Goal: Transaction & Acquisition: Obtain resource

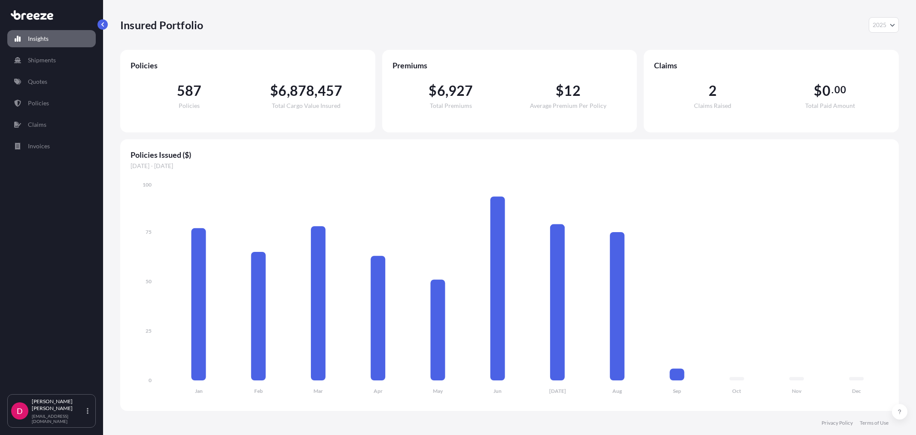
select select "2025"
click at [33, 85] on p "Quotes" at bounding box center [37, 81] width 19 height 9
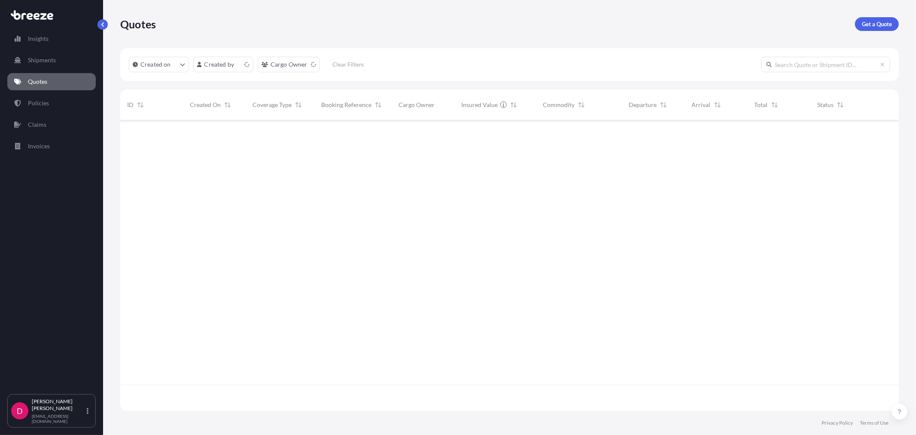
scroll to position [288, 771]
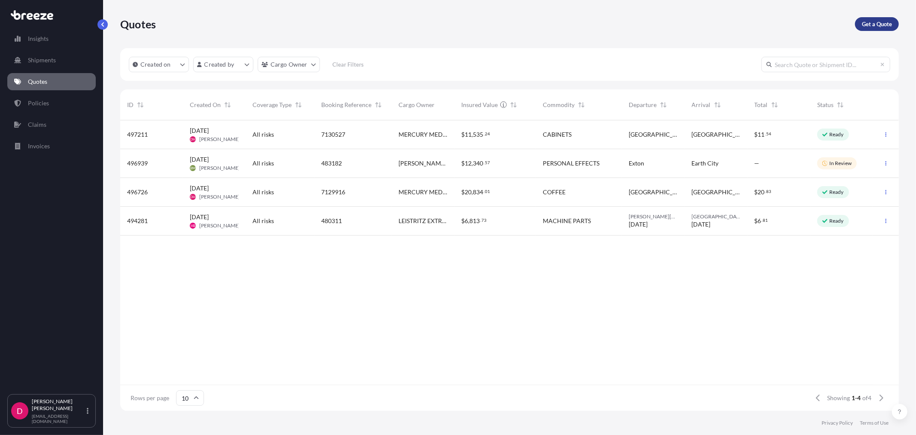
click at [882, 18] on link "Get a Quote" at bounding box center [877, 24] width 44 height 14
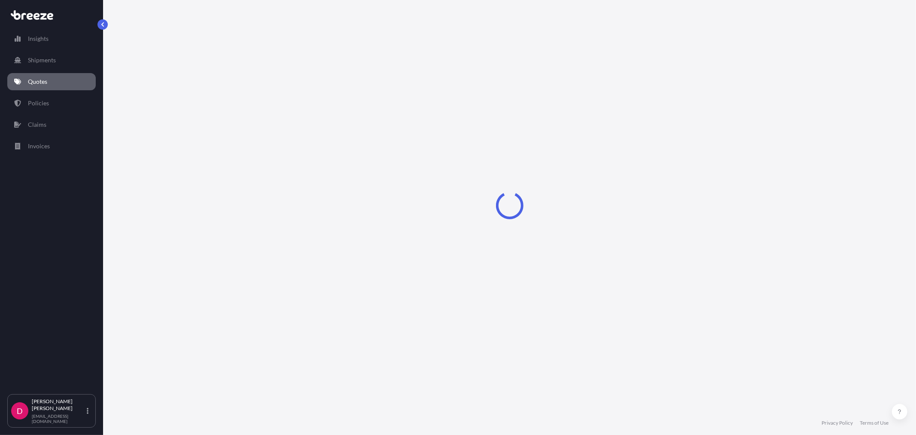
select select "Sea"
select select "1"
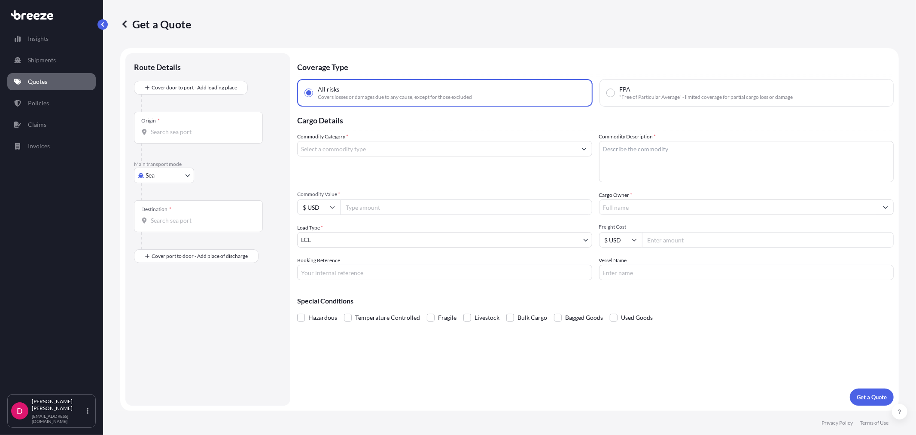
click at [204, 130] on input "Origin *" at bounding box center [201, 132] width 101 height 9
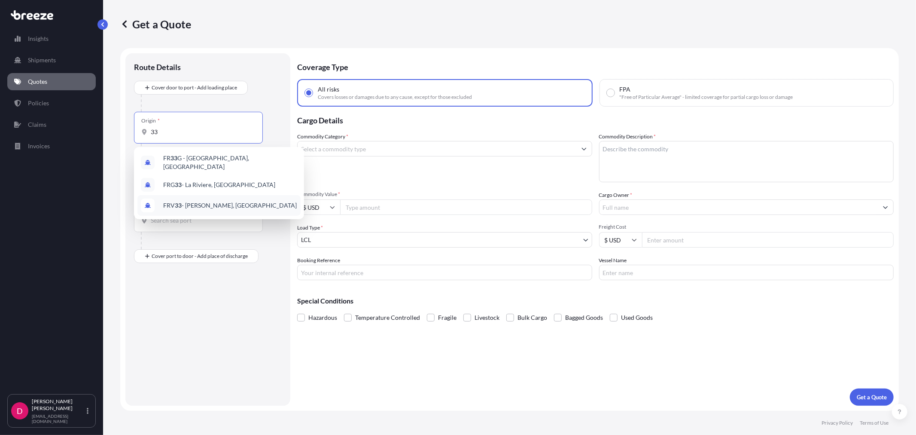
type input "33"
click at [138, 280] on div "Route Details Cover door to port - Add loading place Place of loading Road Road…" at bounding box center [208, 229] width 148 height 335
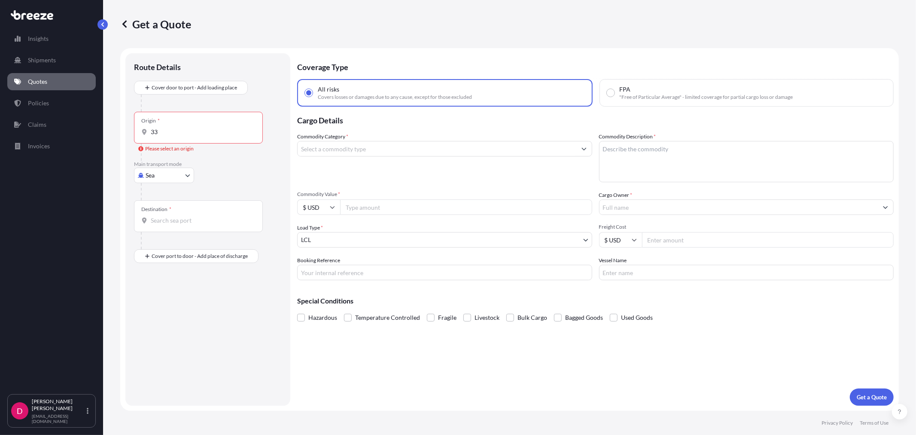
click at [160, 173] on body "0 options available. 3 options available. Insights Shipments Quotes Policies Cl…" at bounding box center [458, 217] width 916 height 435
click at [162, 227] on span "Road" at bounding box center [157, 228] width 14 height 9
select select "Road"
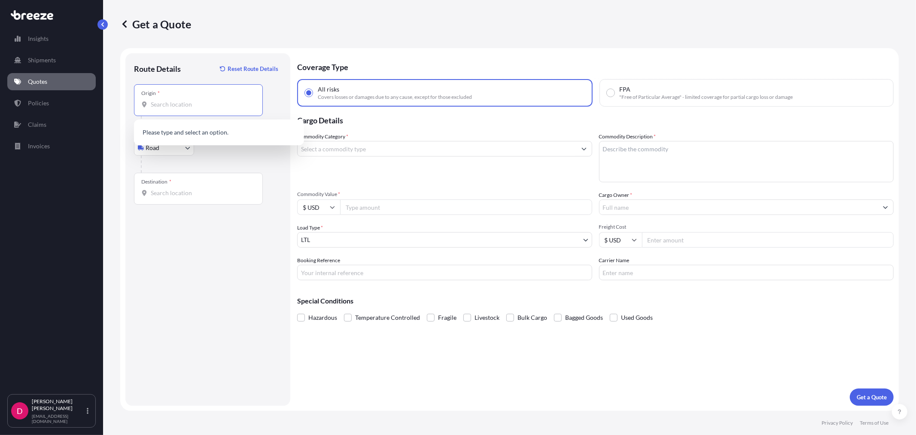
click at [187, 104] on input "Origin *" at bounding box center [201, 104] width 101 height 9
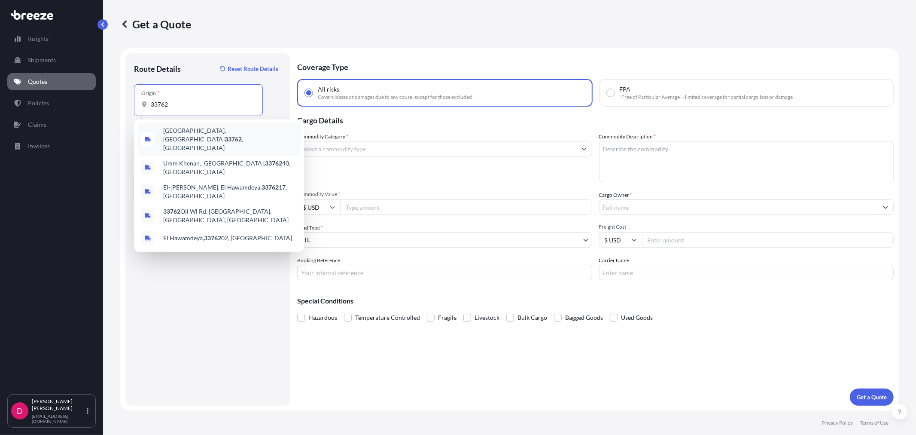
click at [203, 123] on div "[GEOGRAPHIC_DATA] , [GEOGRAPHIC_DATA]" at bounding box center [218, 139] width 163 height 33
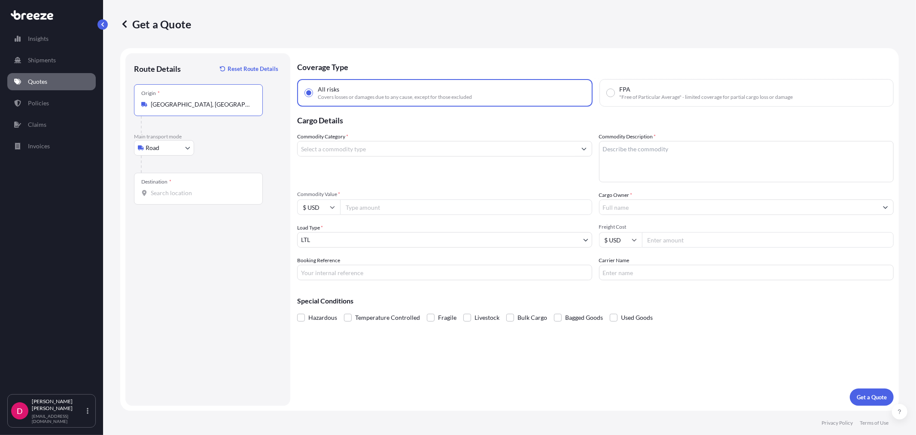
type input "[GEOGRAPHIC_DATA], [GEOGRAPHIC_DATA]"
click at [183, 188] on div "Destination *" at bounding box center [198, 189] width 129 height 32
click at [183, 189] on input "Destination *" at bounding box center [201, 193] width 101 height 9
type input "[US_STATE][GEOGRAPHIC_DATA], [GEOGRAPHIC_DATA]"
click at [324, 147] on input "Commodity Category *" at bounding box center [437, 148] width 279 height 15
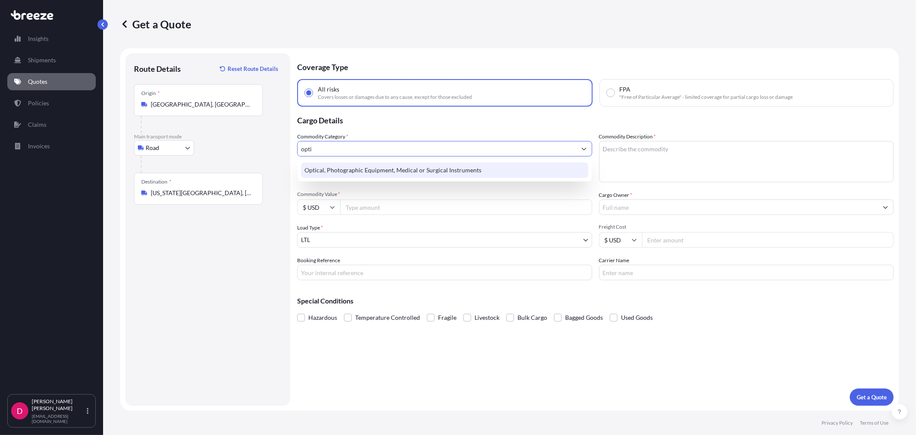
click at [341, 172] on div "Optical, Photographic Equipment, Medical or Surgical Instruments" at bounding box center [444, 169] width 287 height 15
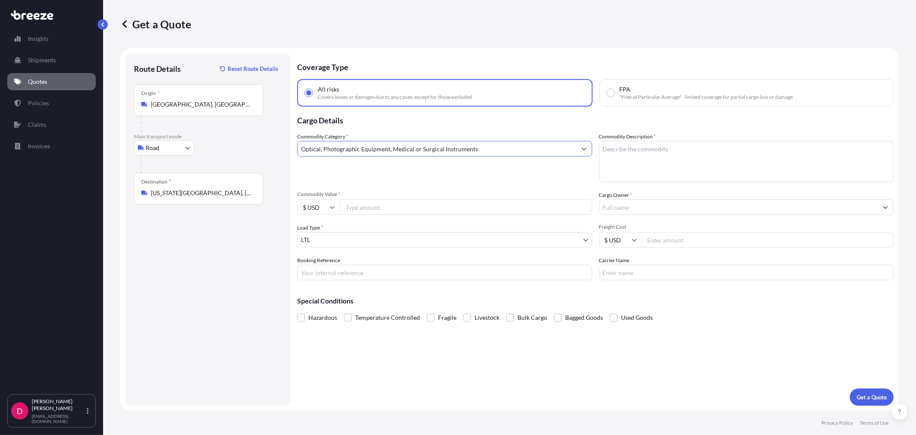
type input "Optical, Photographic Equipment, Medical or Surgical Instruments"
click at [686, 156] on textarea "Commodity Description *" at bounding box center [746, 161] width 295 height 41
type textarea "MEDICAL INSTRUMENTS"
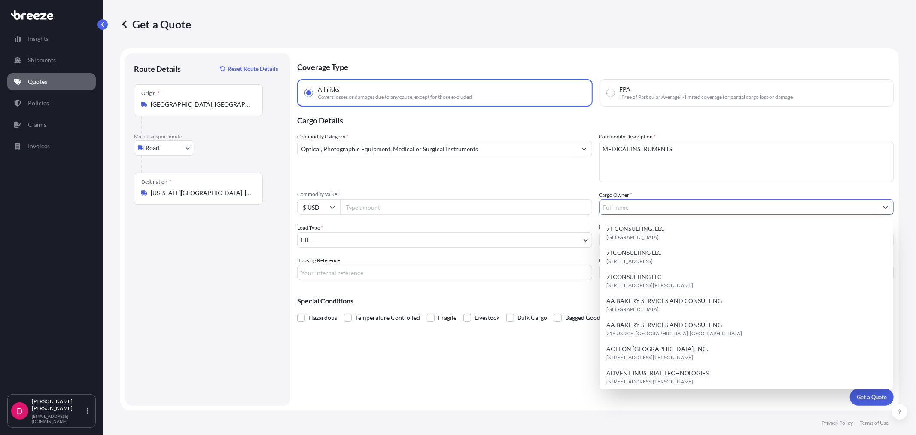
click at [689, 207] on input "Cargo Owner *" at bounding box center [739, 206] width 279 height 15
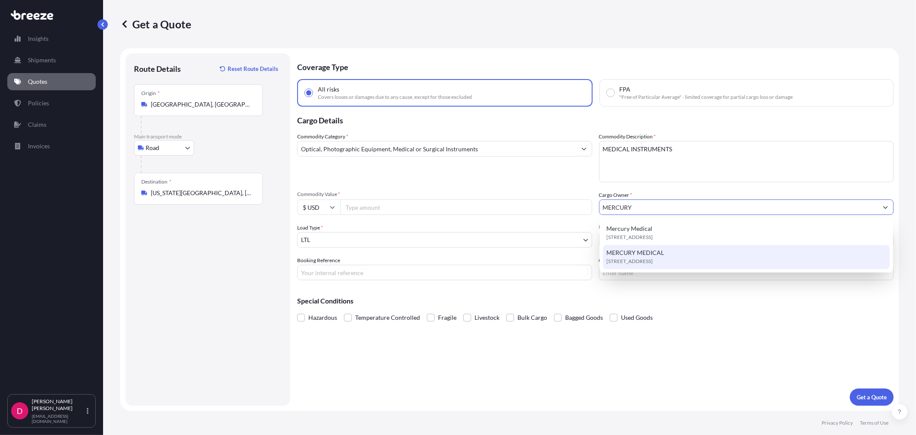
click at [646, 252] on span "MERCURY MEDICAL" at bounding box center [635, 252] width 58 height 9
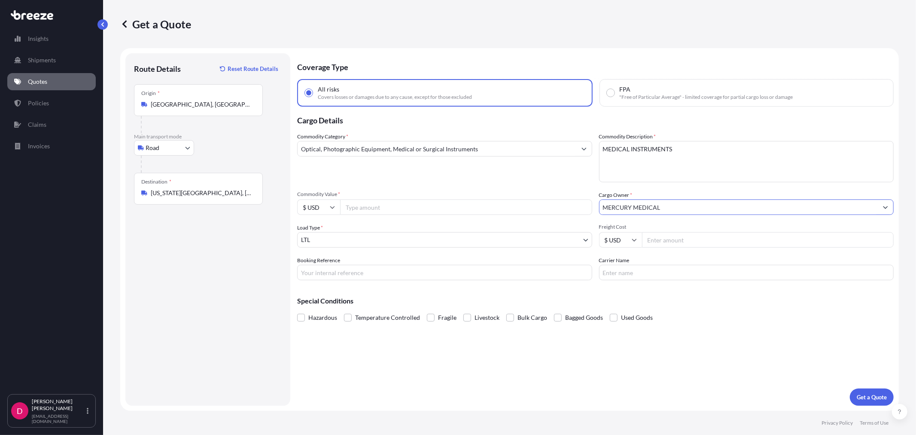
type input "MERCURY MEDICAL"
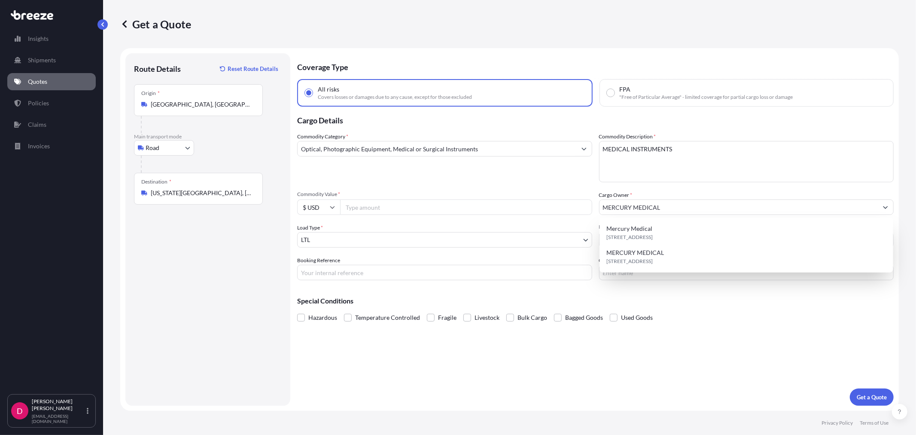
click at [366, 205] on input "Commodity Value *" at bounding box center [466, 206] width 252 height 15
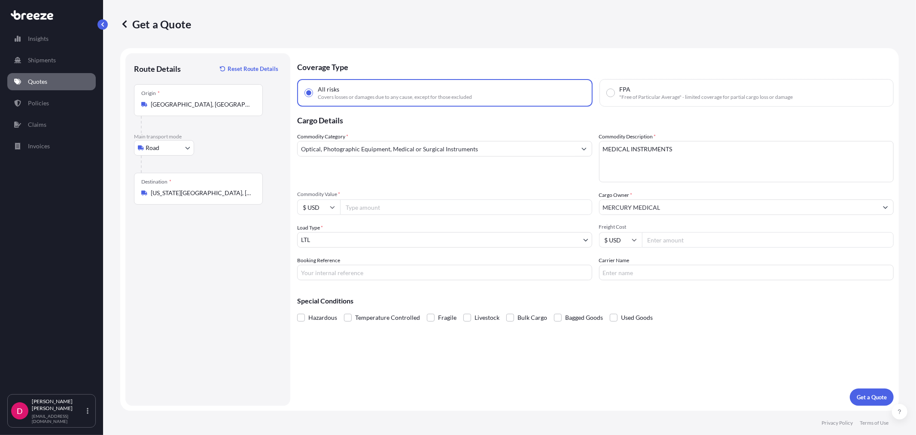
paste input "3224.43"
type input "3224.43"
click at [660, 234] on input "Freight Cost" at bounding box center [768, 239] width 252 height 15
type input "306.78"
click at [333, 273] on input "Booking Reference" at bounding box center [444, 272] width 295 height 15
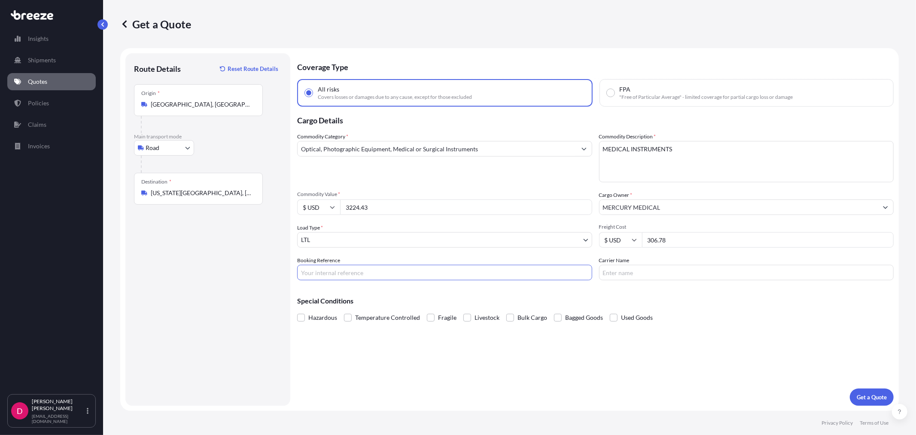
paste input "484469"
type input "484469"
click at [676, 276] on input "Carrier Name" at bounding box center [746, 272] width 295 height 15
type input "R&L"
click at [864, 391] on button "Get a Quote" at bounding box center [872, 396] width 44 height 17
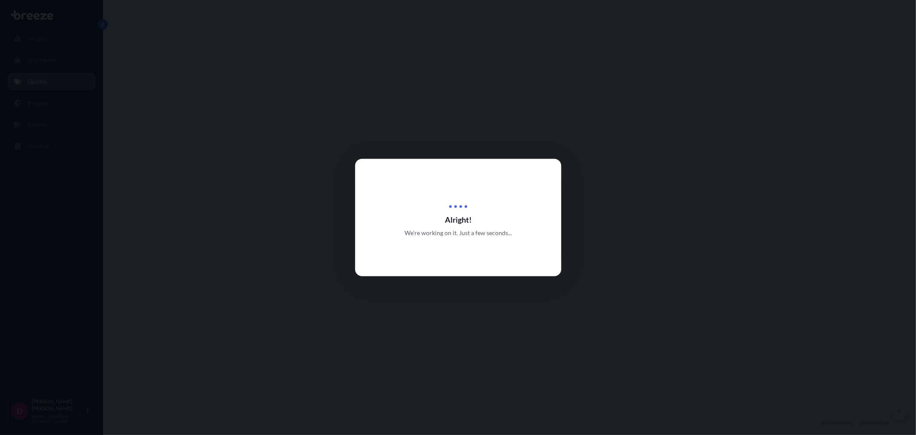
select select "Road"
select select "1"
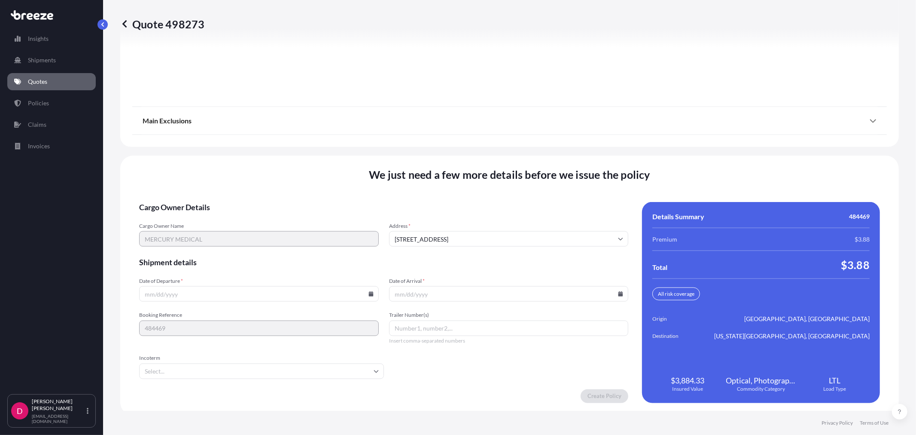
scroll to position [1063, 0]
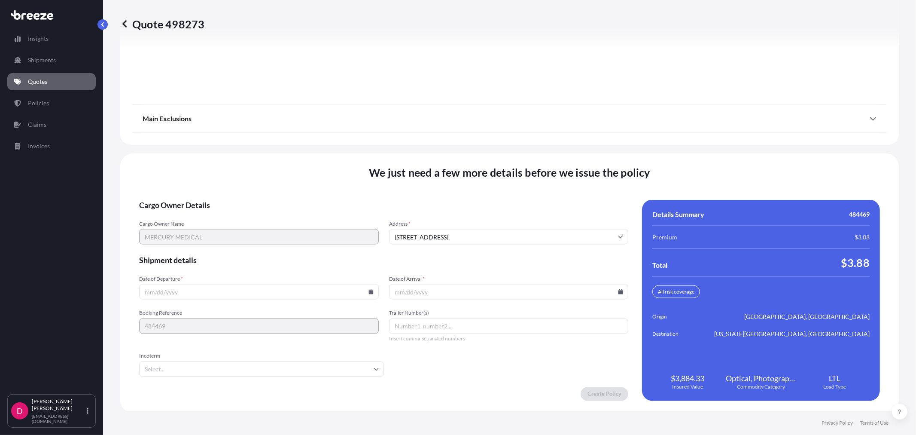
click at [369, 290] on icon at bounding box center [371, 291] width 5 height 5
click at [259, 177] on button "4" at bounding box center [258, 181] width 14 height 14
type input "[DATE]"
click at [618, 289] on icon at bounding box center [620, 291] width 5 height 5
click at [444, 213] on button "15" at bounding box center [445, 213] width 14 height 14
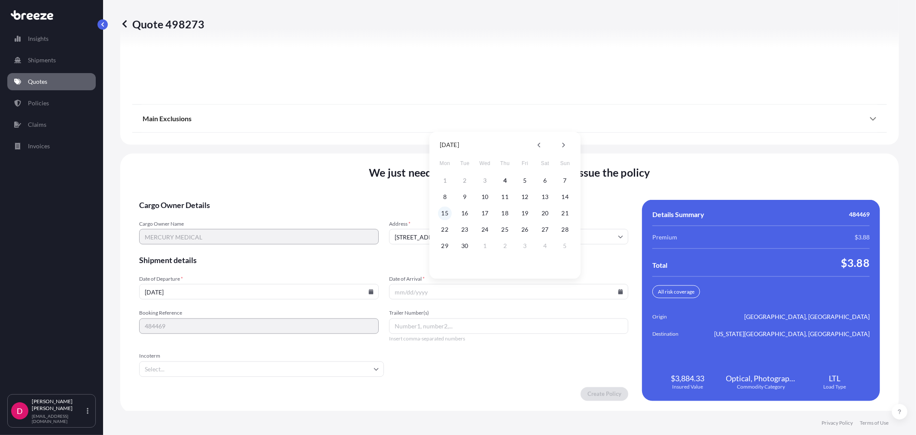
type input "[DATE]"
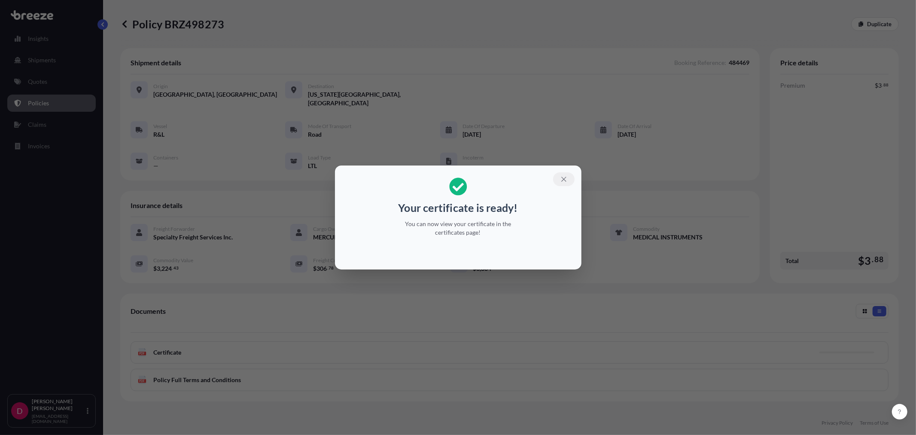
click at [561, 177] on icon "button" at bounding box center [564, 179] width 8 height 8
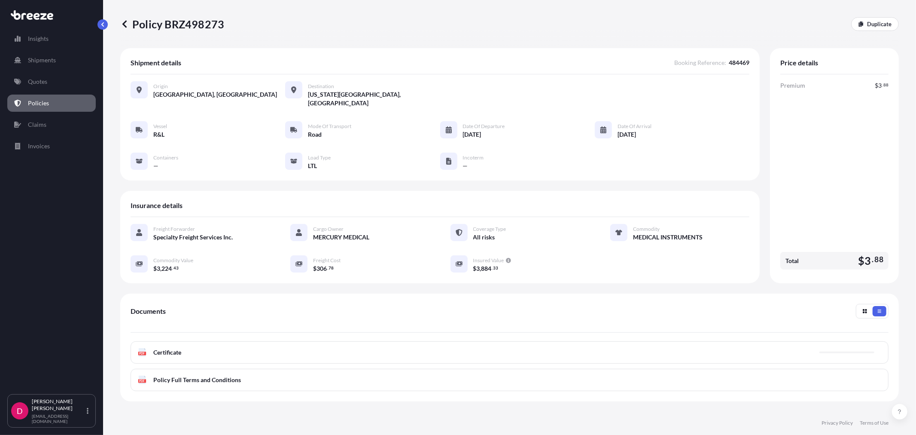
click at [202, 24] on p "Policy BRZ498273" at bounding box center [172, 24] width 104 height 14
copy p "BRZ498273"
click at [866, 28] on link "Duplicate" at bounding box center [875, 24] width 48 height 14
select select "Road"
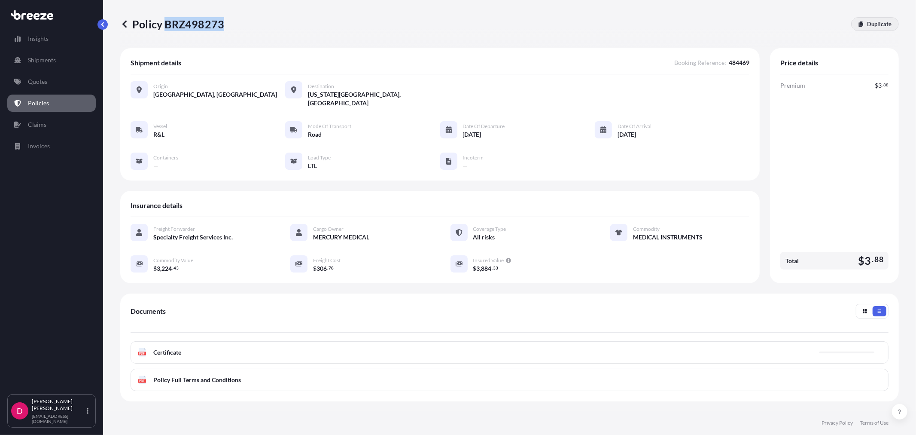
select select "1"
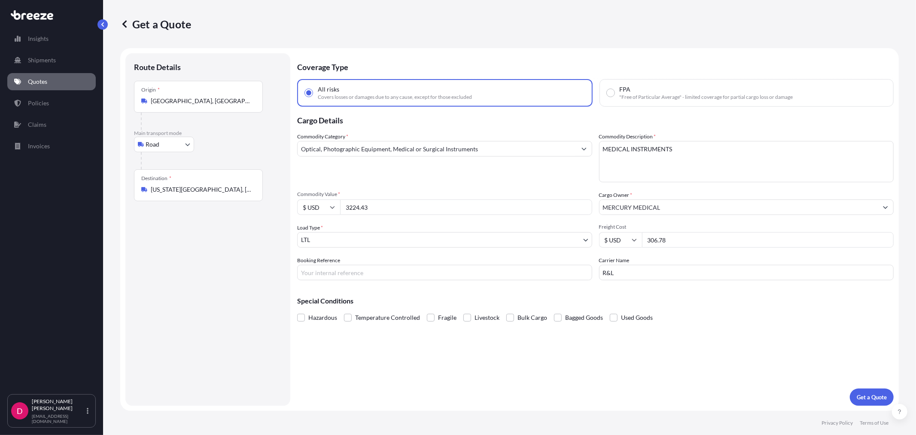
click at [228, 188] on input "[US_STATE][GEOGRAPHIC_DATA], [GEOGRAPHIC_DATA]" at bounding box center [201, 189] width 101 height 9
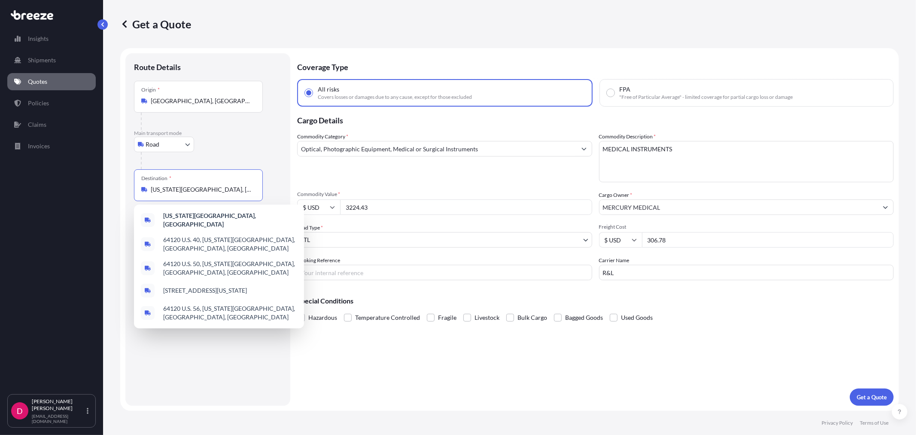
click at [228, 187] on input "[US_STATE][GEOGRAPHIC_DATA], [GEOGRAPHIC_DATA]" at bounding box center [201, 189] width 101 height 9
click at [218, 213] on div "[GEOGRAPHIC_DATA], CA 95377 , [GEOGRAPHIC_DATA]" at bounding box center [218, 220] width 163 height 24
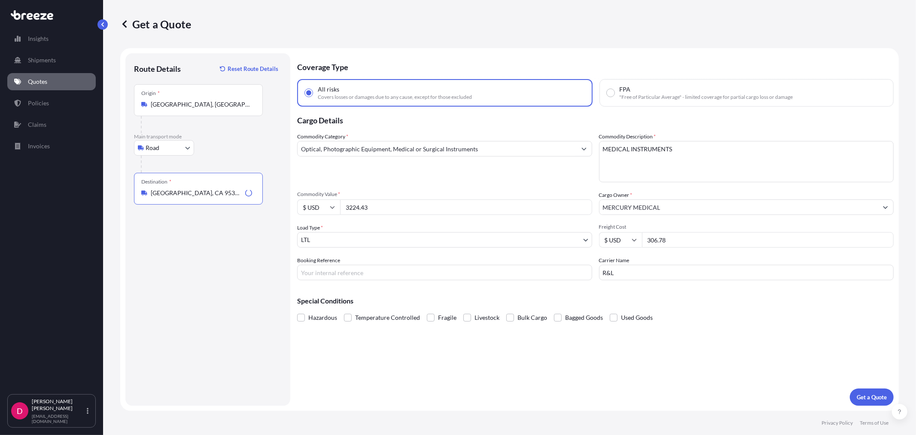
type input "[GEOGRAPHIC_DATA], CA 95377, [GEOGRAPHIC_DATA]"
drag, startPoint x: 387, startPoint y: 206, endPoint x: 332, endPoint y: 202, distance: 54.7
click at [332, 202] on div "$ USD 3224.43" at bounding box center [444, 206] width 295 height 15
paste input "7200.9"
type input "7200.93"
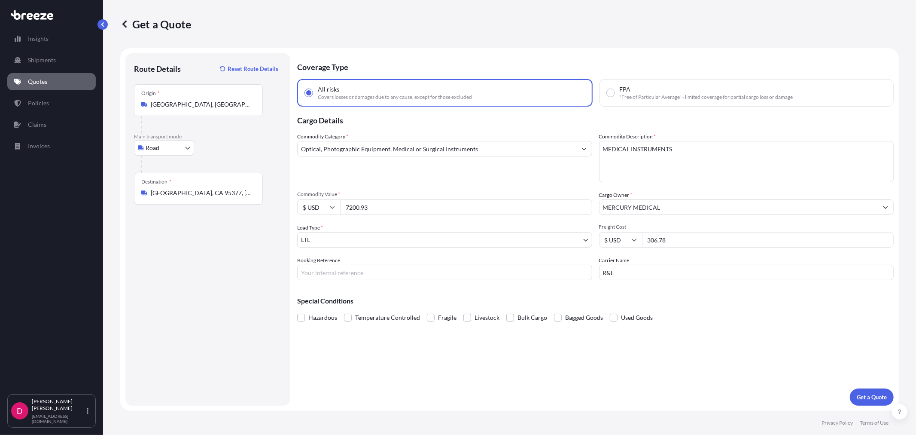
drag, startPoint x: 675, startPoint y: 241, endPoint x: 627, endPoint y: 236, distance: 47.9
click at [627, 236] on div "$ USD 306.78" at bounding box center [746, 239] width 295 height 15
type input "307.23"
click at [413, 274] on input "Booking Reference" at bounding box center [444, 272] width 295 height 15
paste input "484456"
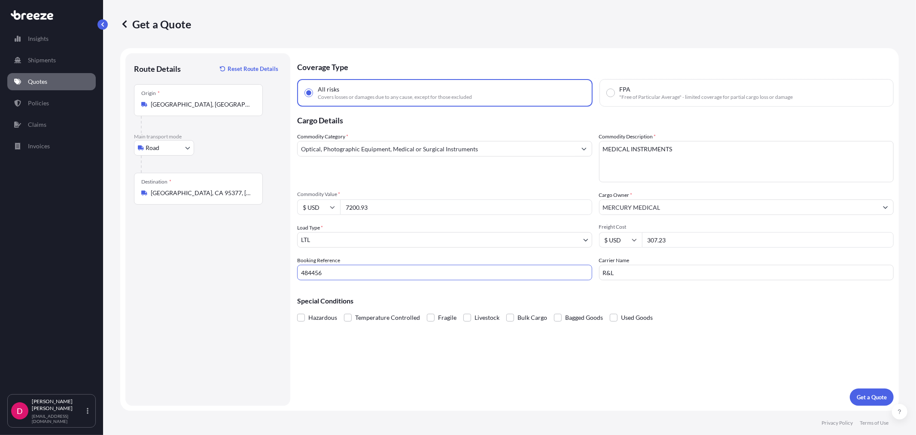
type input "484456"
click at [643, 273] on input "R&L" at bounding box center [746, 272] width 295 height 15
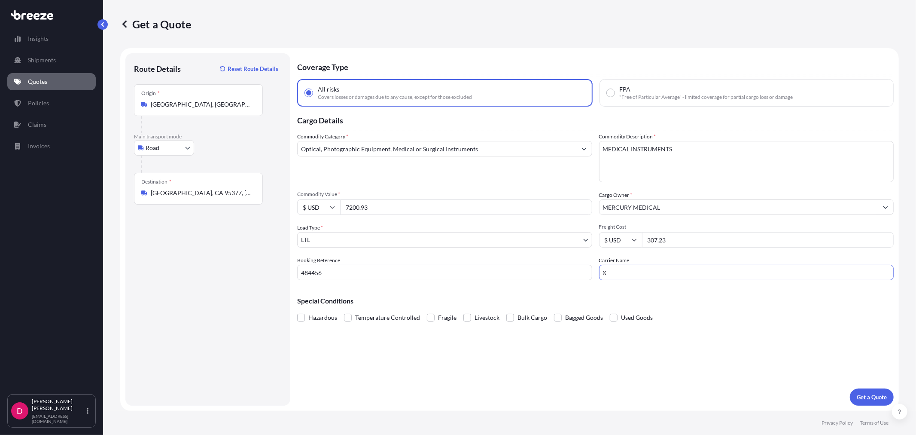
type input "XPO"
click at [888, 400] on button "Get a Quote" at bounding box center [872, 396] width 44 height 17
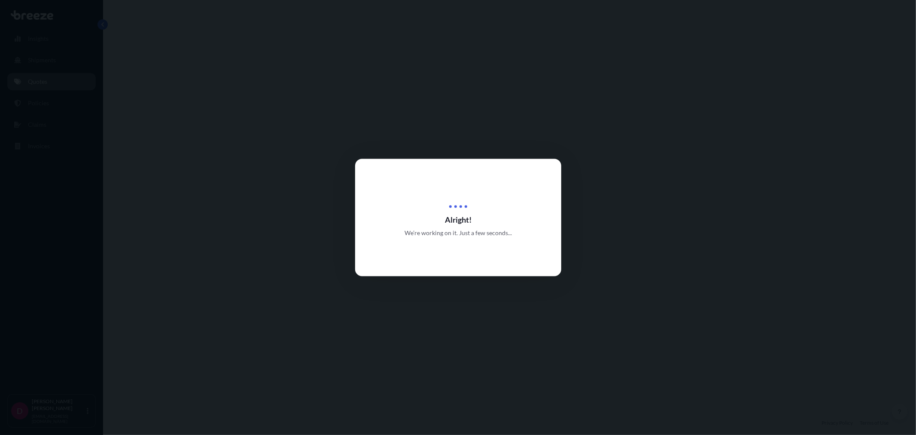
select select "Road"
select select "1"
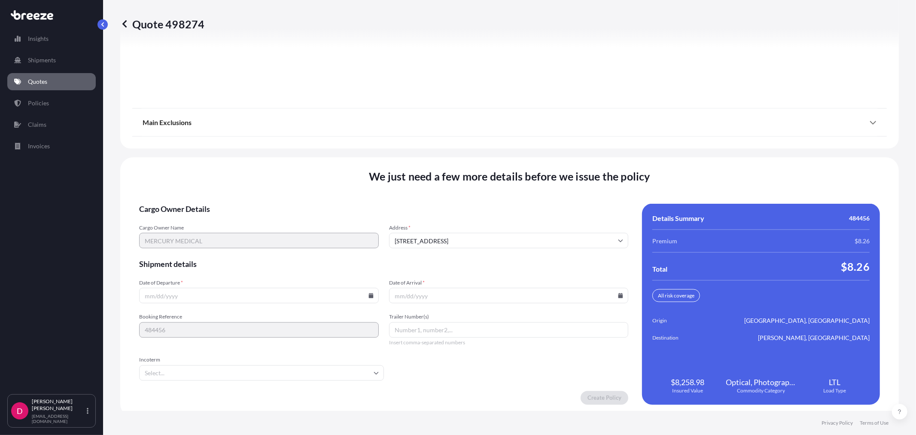
scroll to position [1063, 0]
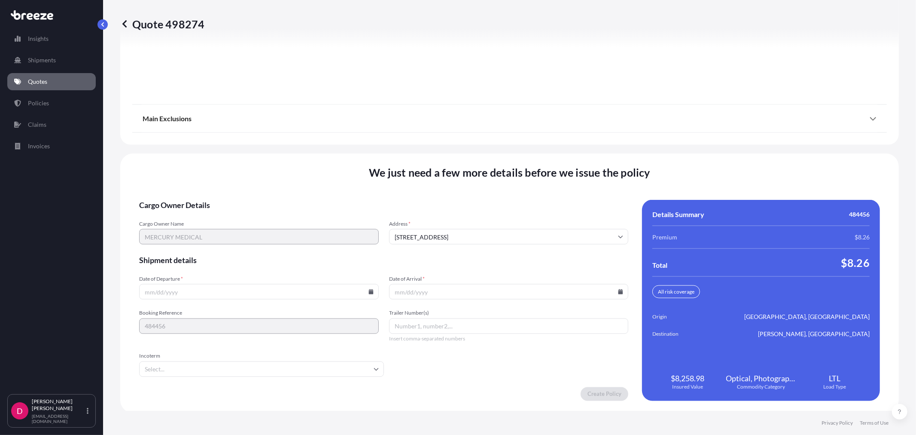
click at [369, 290] on icon at bounding box center [371, 291] width 5 height 5
click at [259, 177] on button "4" at bounding box center [258, 181] width 14 height 14
type input "[DATE]"
click at [618, 291] on icon at bounding box center [620, 291] width 5 height 5
click at [446, 216] on button "15" at bounding box center [445, 213] width 14 height 14
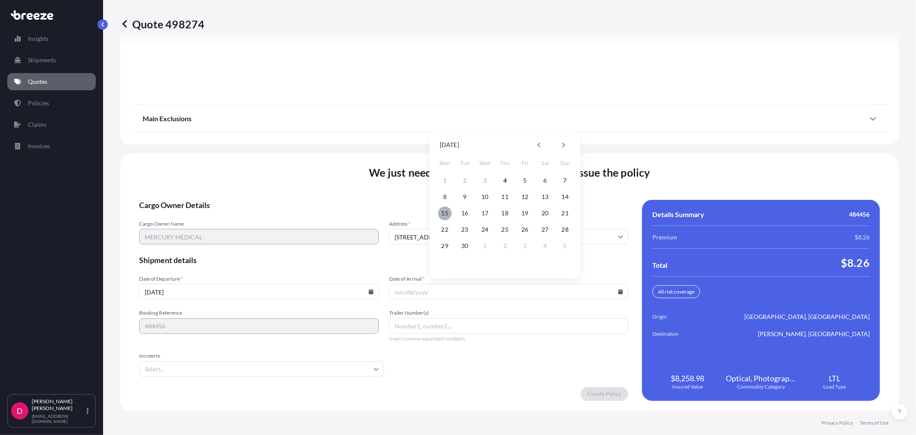
type input "[DATE]"
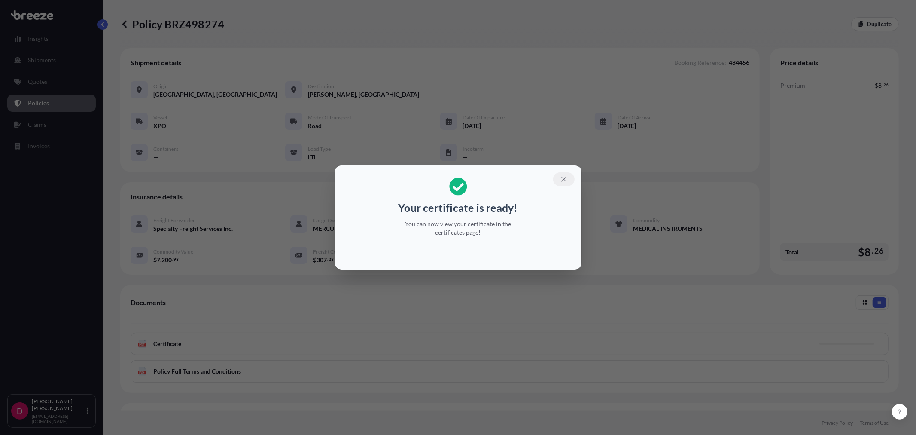
click at [570, 179] on button "button" at bounding box center [563, 179] width 21 height 14
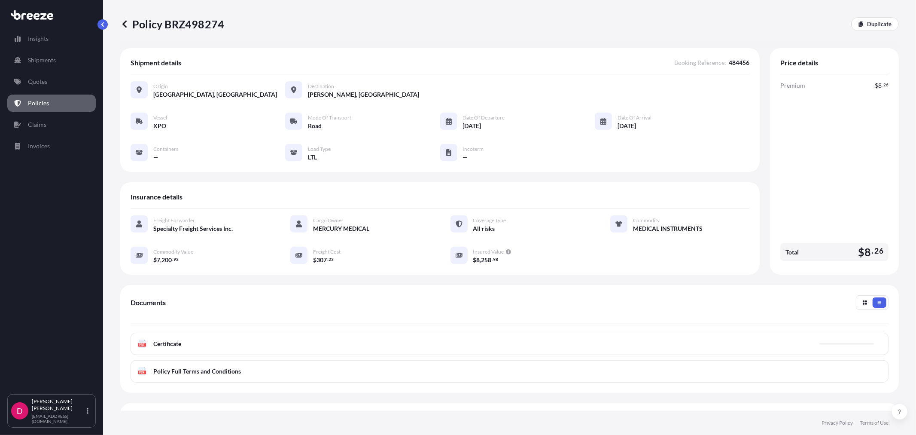
click at [192, 20] on p "Policy BRZ498274" at bounding box center [172, 24] width 104 height 14
copy p "BRZ498274"
click at [859, 21] on icon at bounding box center [861, 23] width 5 height 5
select select "Road"
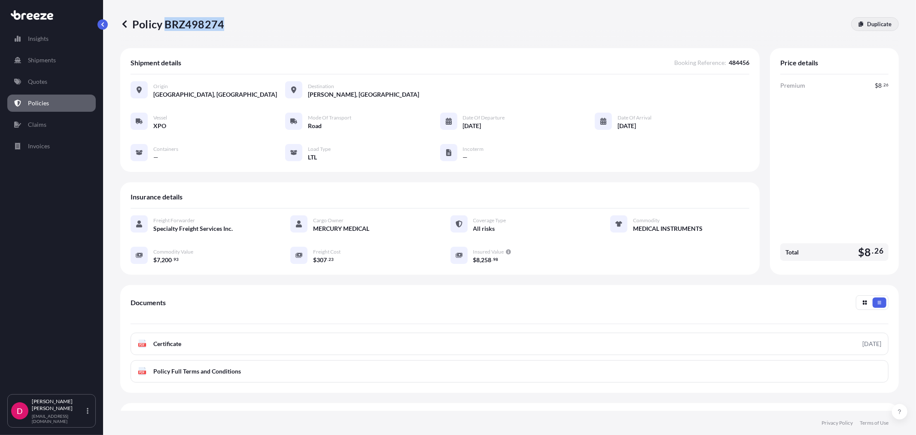
select select "1"
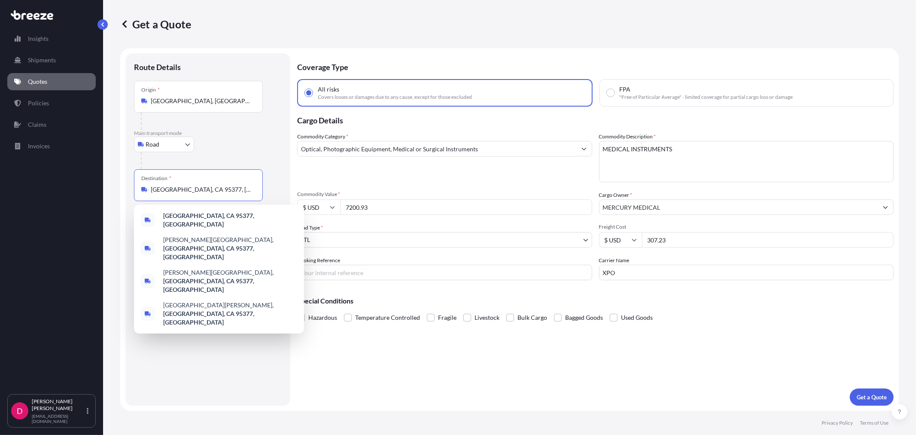
drag, startPoint x: 168, startPoint y: 192, endPoint x: 136, endPoint y: 193, distance: 32.7
click at [136, 193] on div "Destination * [GEOGRAPHIC_DATA], [GEOGRAPHIC_DATA], [GEOGRAPHIC_DATA]" at bounding box center [198, 185] width 129 height 32
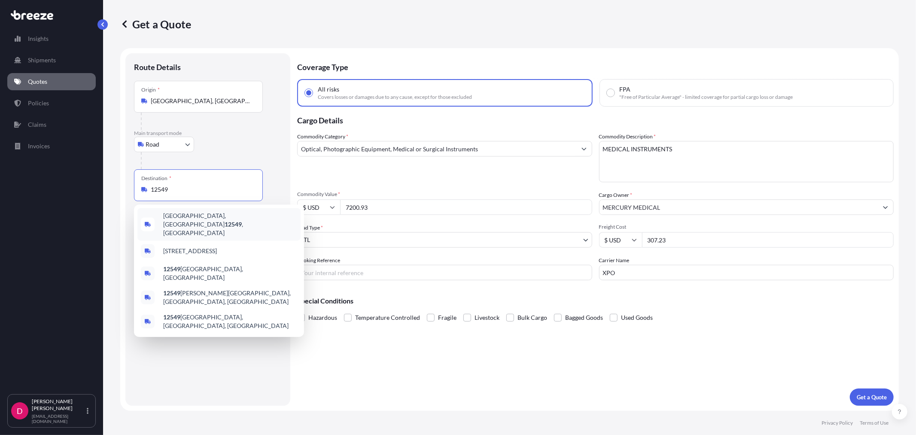
click at [192, 219] on span "[GEOGRAPHIC_DATA], [GEOGRAPHIC_DATA] 12549 , [GEOGRAPHIC_DATA]" at bounding box center [230, 224] width 134 height 26
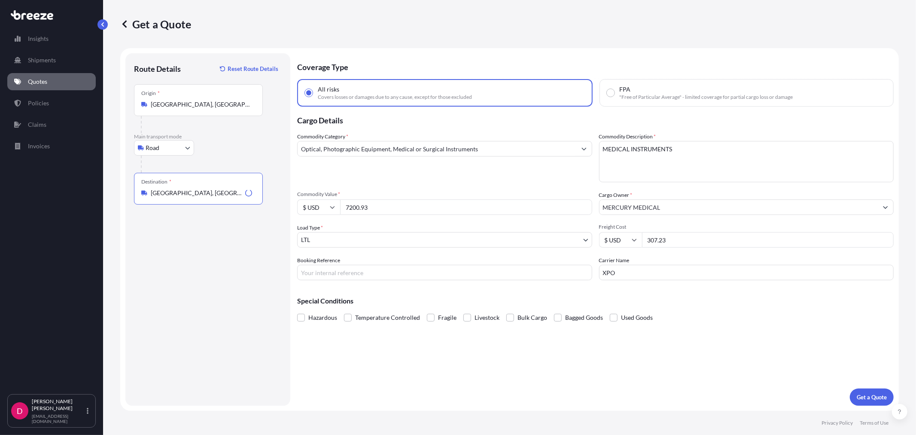
type input "[GEOGRAPHIC_DATA], [GEOGRAPHIC_DATA] 12549, [GEOGRAPHIC_DATA]"
click at [373, 205] on input "7200.93" at bounding box center [466, 206] width 252 height 15
paste input "11392.41"
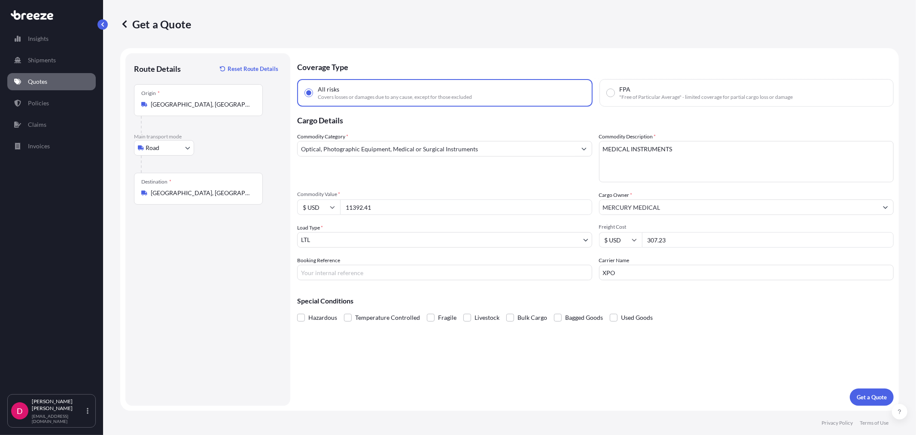
type input "11392.41"
drag, startPoint x: 675, startPoint y: 243, endPoint x: 634, endPoint y: 238, distance: 41.9
click at [634, 238] on div "$ USD 307.23" at bounding box center [746, 239] width 295 height 15
type input "397.50"
click at [391, 267] on input "Booking Reference" at bounding box center [444, 272] width 295 height 15
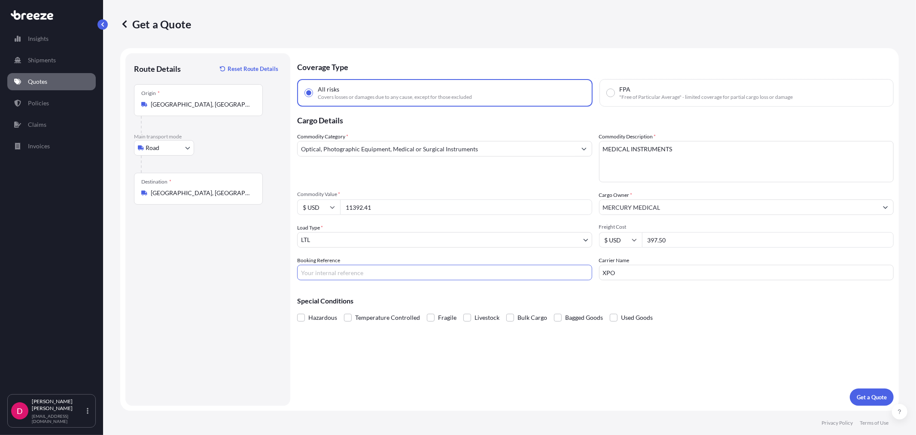
paste input "484482"
type input "484482"
drag, startPoint x: 580, startPoint y: 283, endPoint x: 561, endPoint y: 284, distance: 19.3
click at [561, 284] on div "Coverage Type All risks Covers losses or damages due to any cause, except for t…" at bounding box center [595, 229] width 597 height 352
type input "ABF"
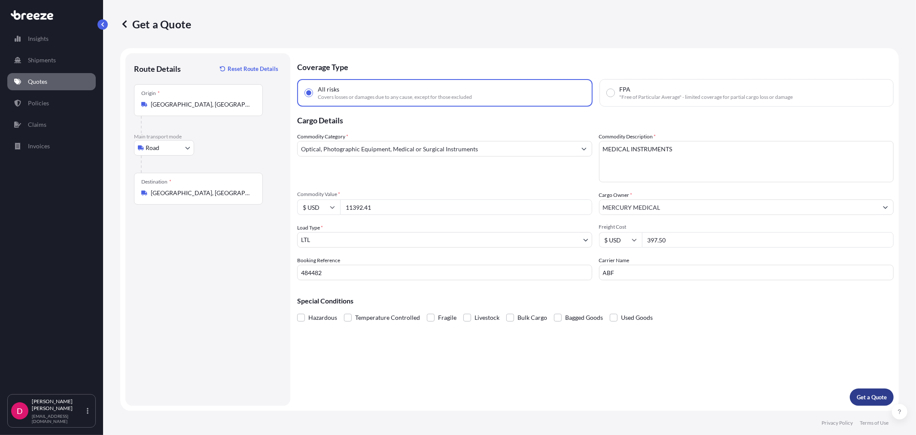
click at [878, 393] on p "Get a Quote" at bounding box center [872, 397] width 30 height 9
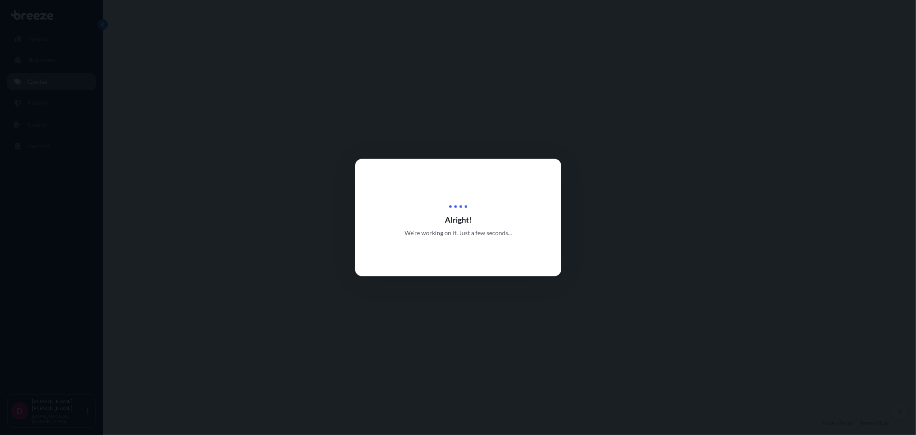
select select "Road"
select select "1"
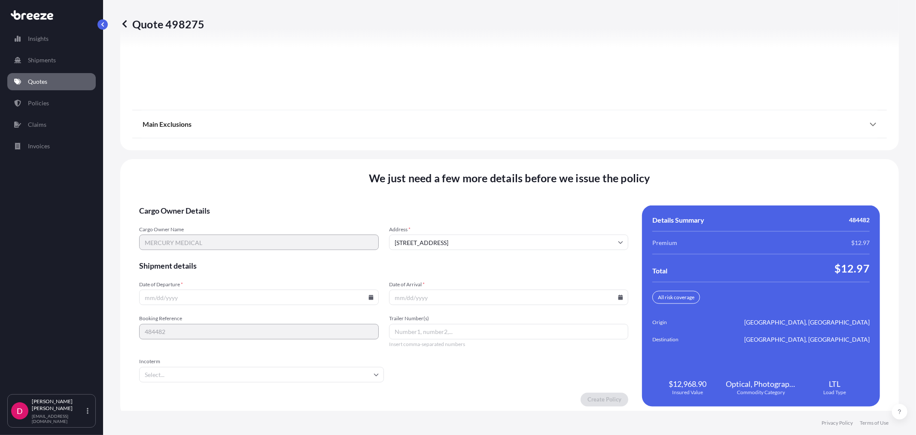
scroll to position [1063, 0]
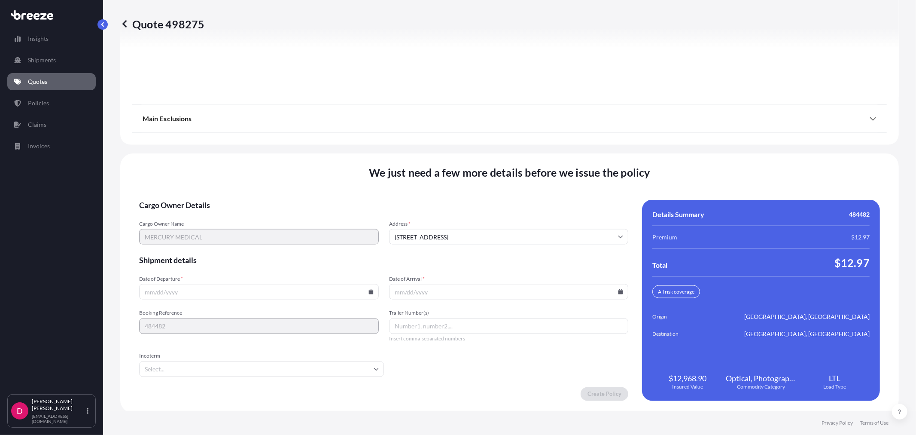
click at [369, 289] on icon at bounding box center [371, 291] width 5 height 5
drag, startPoint x: 254, startPoint y: 178, endPoint x: 509, endPoint y: 213, distance: 257.1
click at [254, 177] on button "4" at bounding box center [258, 181] width 14 height 14
type input "[DATE]"
click at [618, 293] on input "Date of Arrival *" at bounding box center [509, 291] width 240 height 15
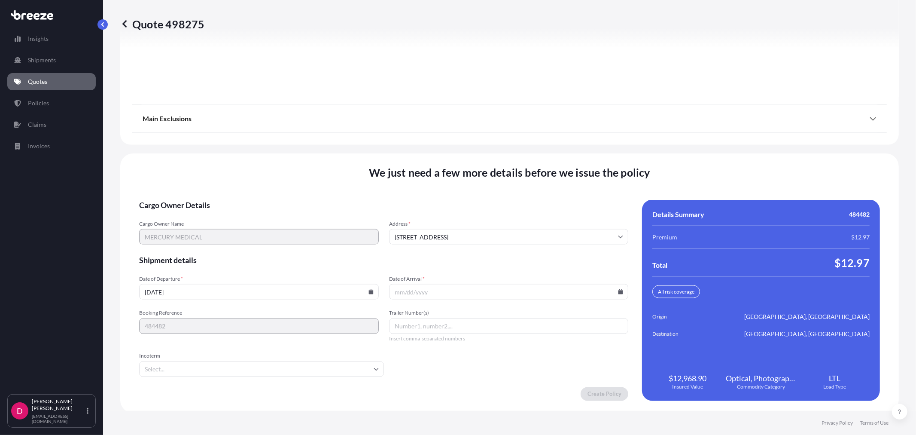
click at [618, 293] on input "Date of Arrival *" at bounding box center [509, 291] width 240 height 15
click at [614, 284] on input "Date of Arrival *" at bounding box center [509, 291] width 240 height 15
click at [618, 289] on icon at bounding box center [620, 291] width 5 height 5
click at [445, 216] on button "15" at bounding box center [445, 213] width 14 height 14
type input "[DATE]"
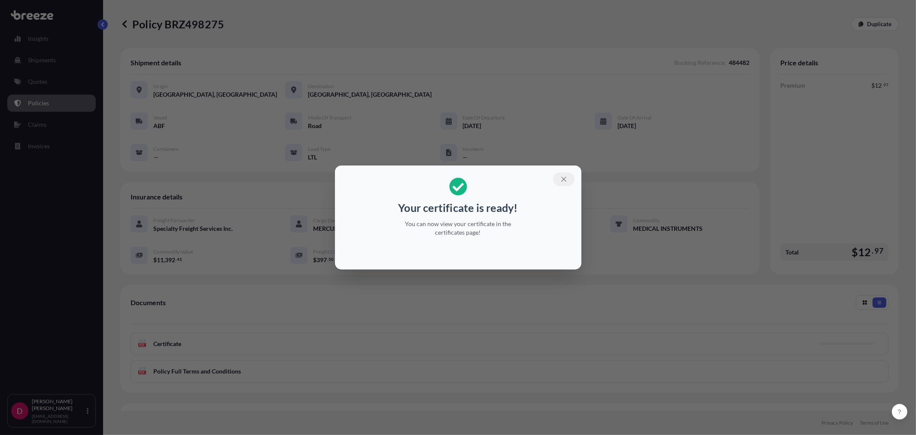
click at [563, 183] on icon "button" at bounding box center [564, 179] width 8 height 8
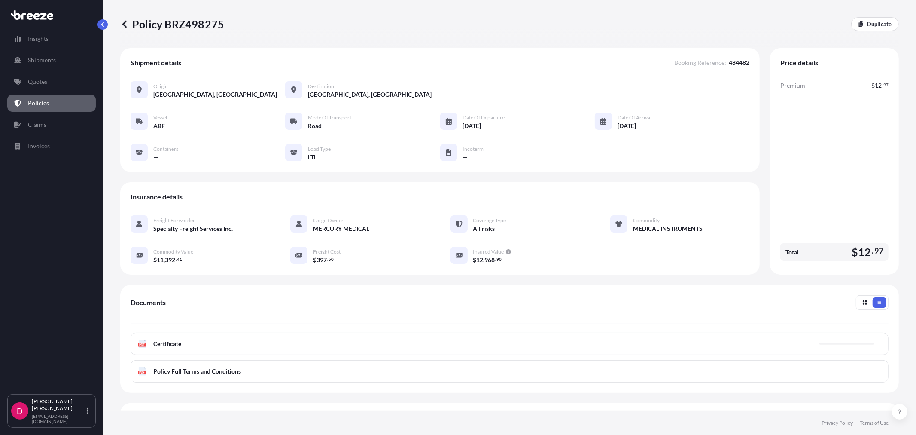
click at [203, 27] on p "Policy BRZ498275" at bounding box center [172, 24] width 104 height 14
copy p "BRZ498275"
click at [865, 28] on link "Duplicate" at bounding box center [875, 24] width 48 height 14
select select "Road"
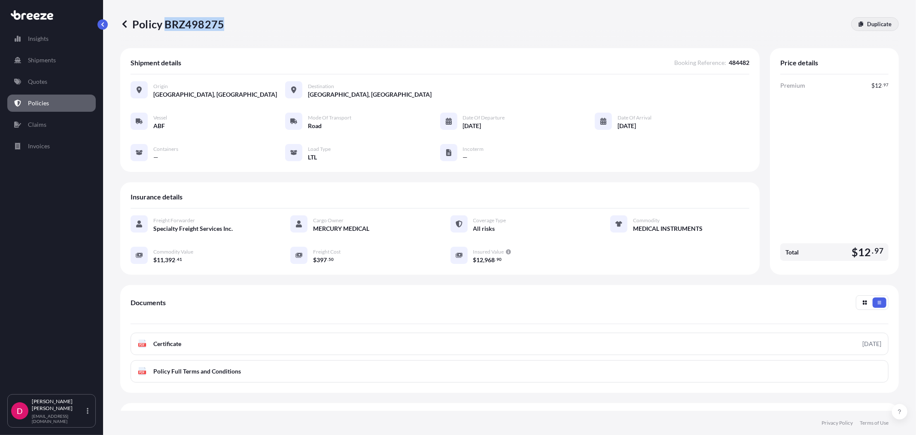
select select "1"
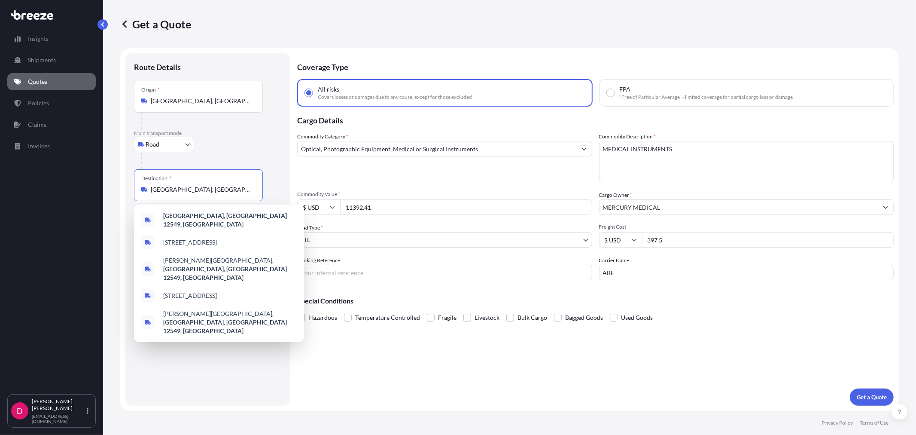
drag, startPoint x: 235, startPoint y: 191, endPoint x: 132, endPoint y: 193, distance: 102.7
click at [132, 193] on div "Route Details Place of loading Road Road Rail Origin * [GEOGRAPHIC_DATA] Main t…" at bounding box center [207, 229] width 165 height 352
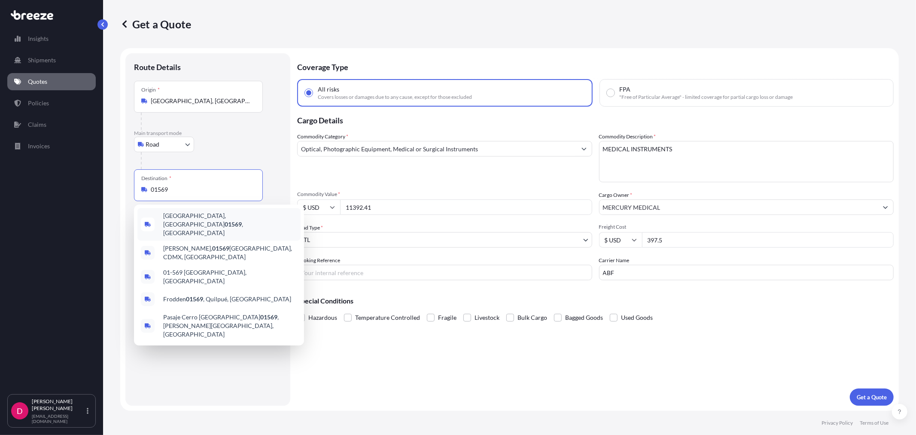
click at [197, 216] on span "[GEOGRAPHIC_DATA], [GEOGRAPHIC_DATA] 01569 , [GEOGRAPHIC_DATA]" at bounding box center [230, 224] width 134 height 26
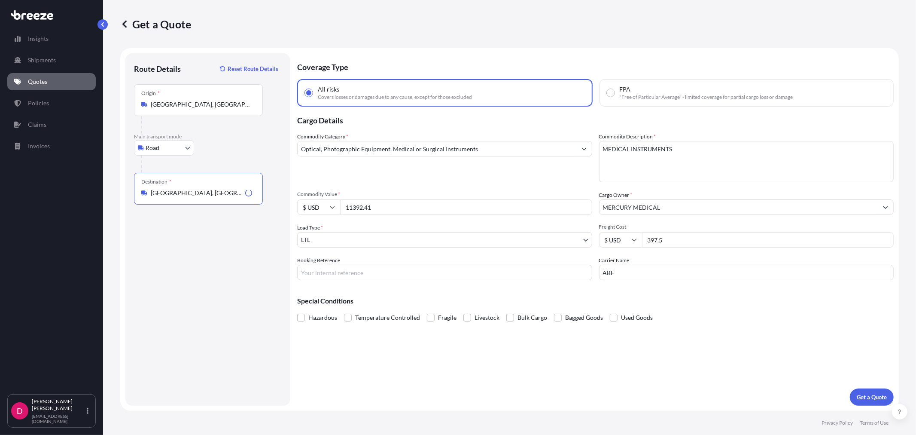
type input "[GEOGRAPHIC_DATA], [GEOGRAPHIC_DATA] 01569, [GEOGRAPHIC_DATA]"
drag, startPoint x: 386, startPoint y: 208, endPoint x: 306, endPoint y: 209, distance: 79.5
click at [306, 209] on div "$ USD 11392.41" at bounding box center [444, 206] width 295 height 15
paste input "985.1"
type input "11985.11"
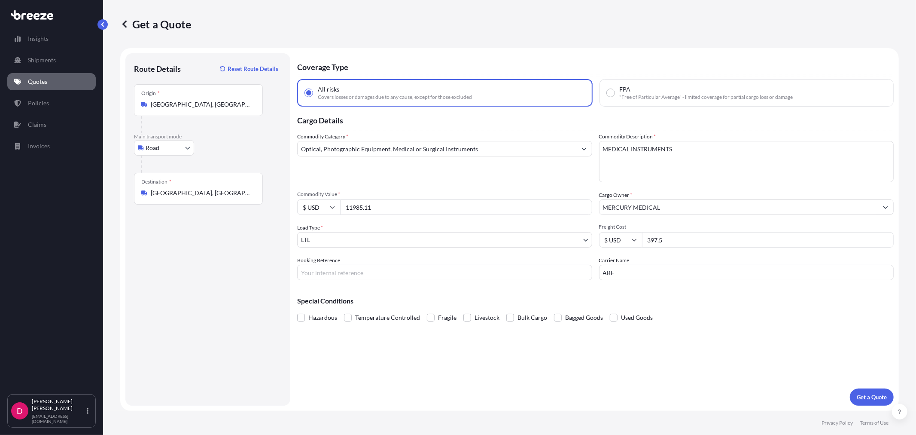
drag, startPoint x: 678, startPoint y: 239, endPoint x: 619, endPoint y: 238, distance: 58.4
click at [619, 238] on div "$ USD 397.5" at bounding box center [746, 239] width 295 height 15
type input "419.05"
click at [357, 276] on input "Booking Reference" at bounding box center [444, 272] width 295 height 15
type input "484485"
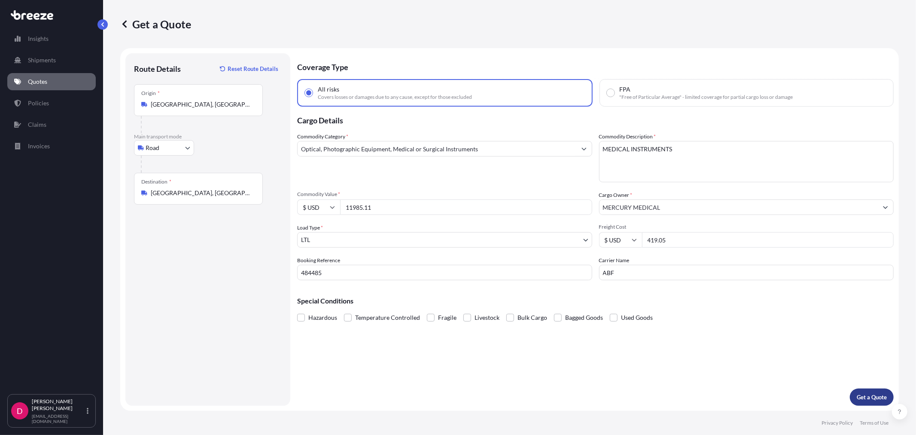
click at [875, 394] on p "Get a Quote" at bounding box center [872, 397] width 30 height 9
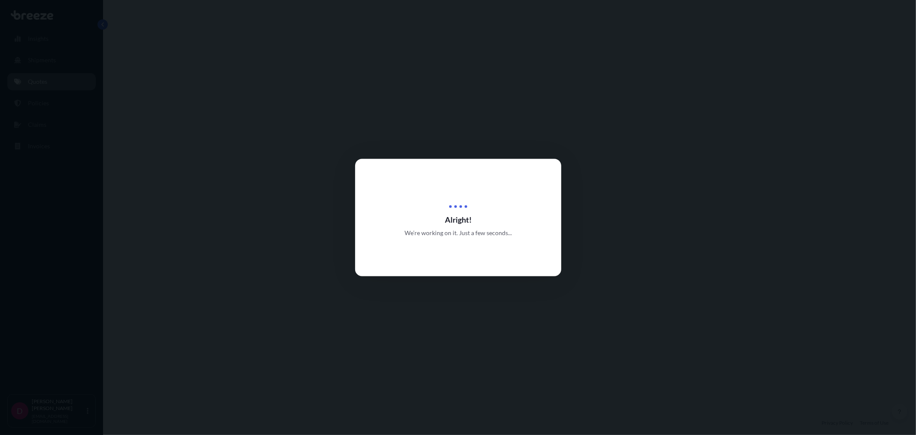
select select "Road"
select select "1"
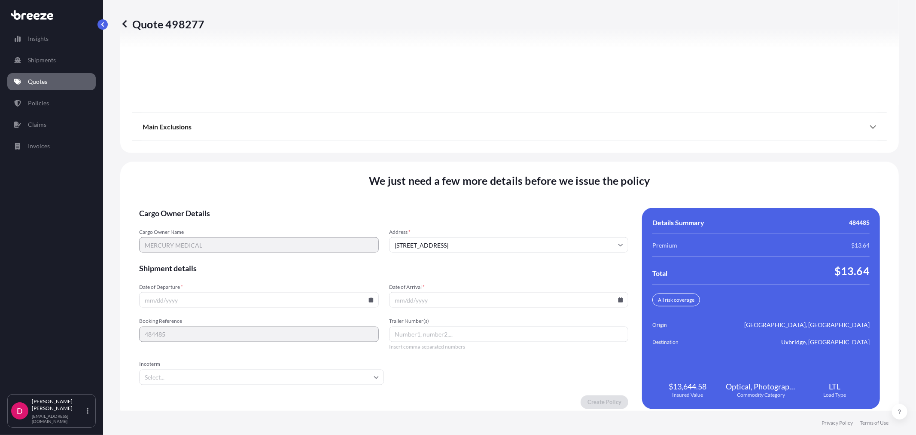
scroll to position [1063, 0]
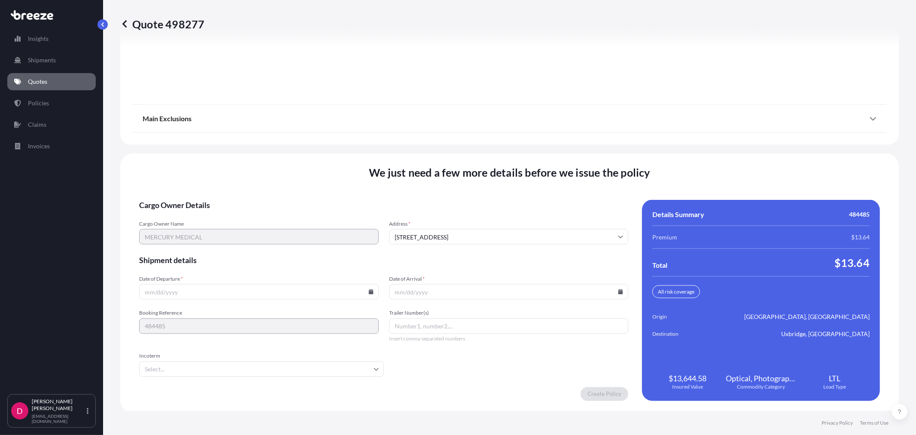
click at [370, 289] on icon at bounding box center [371, 291] width 5 height 5
click at [259, 184] on button "4" at bounding box center [258, 181] width 14 height 14
type input "[DATE]"
click at [618, 289] on icon at bounding box center [620, 291] width 5 height 5
click at [442, 211] on button "15" at bounding box center [445, 213] width 14 height 14
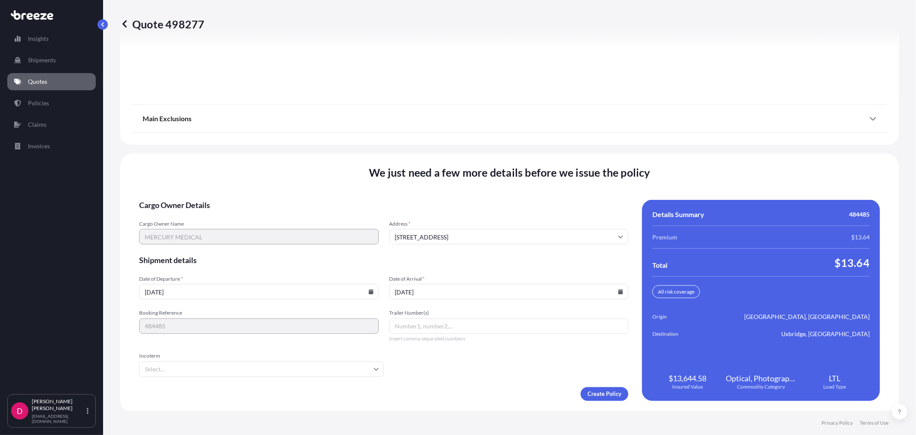
type input "[DATE]"
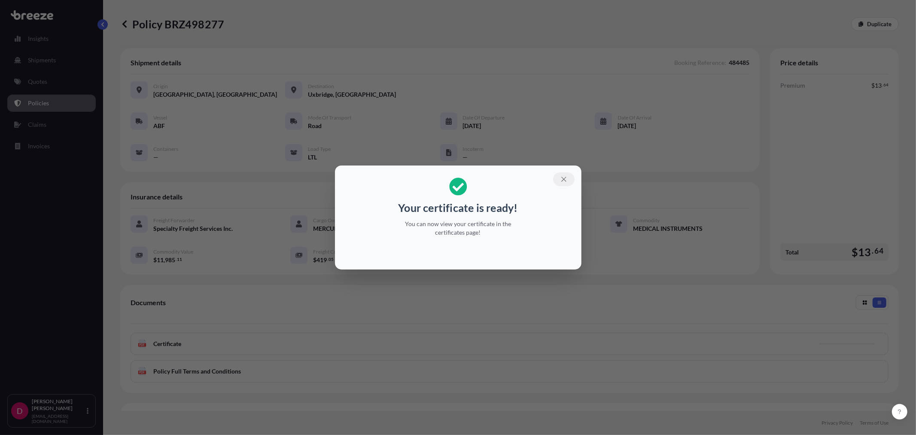
click at [562, 180] on icon "button" at bounding box center [564, 179] width 8 height 8
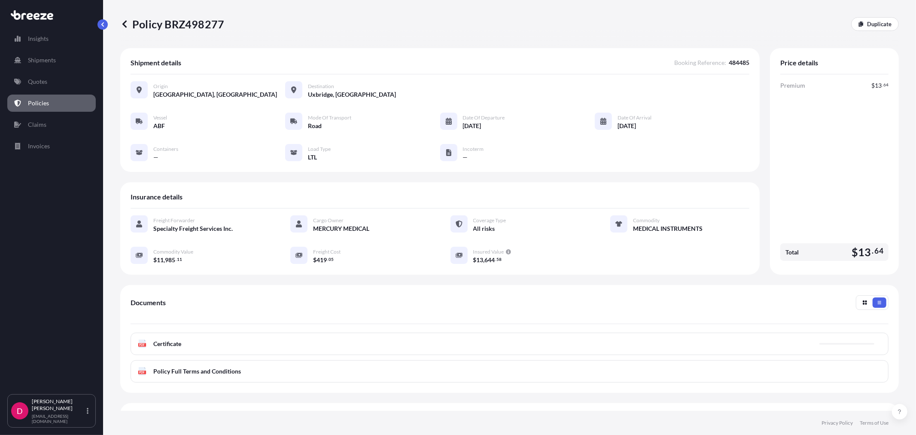
click at [203, 22] on p "Policy BRZ498277" at bounding box center [172, 24] width 104 height 14
copy p "BRZ498277"
